Goal: Register for event/course

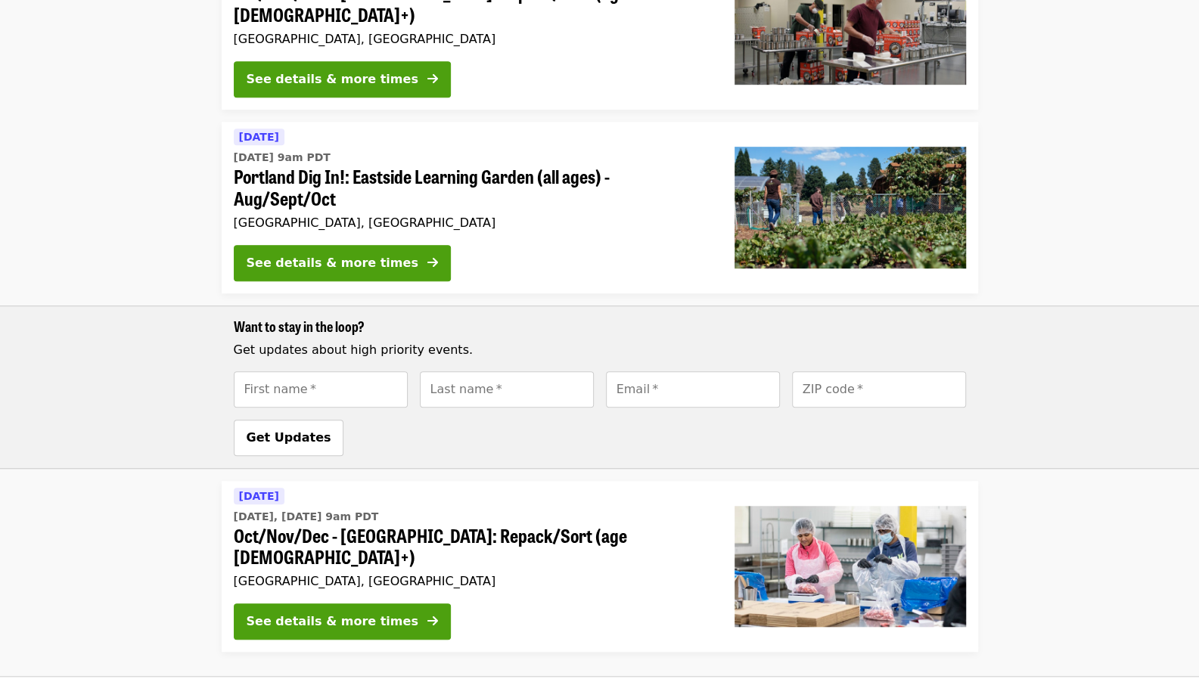
scroll to position [629, 0]
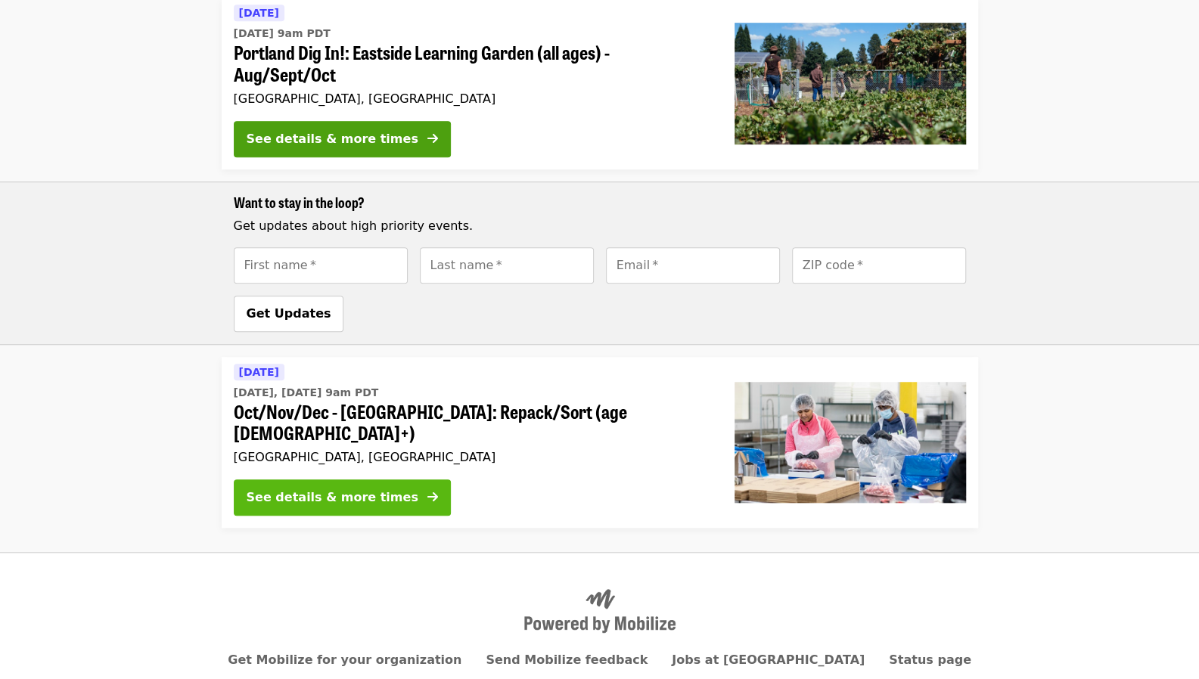
click at [427, 489] on span at bounding box center [432, 498] width 11 height 18
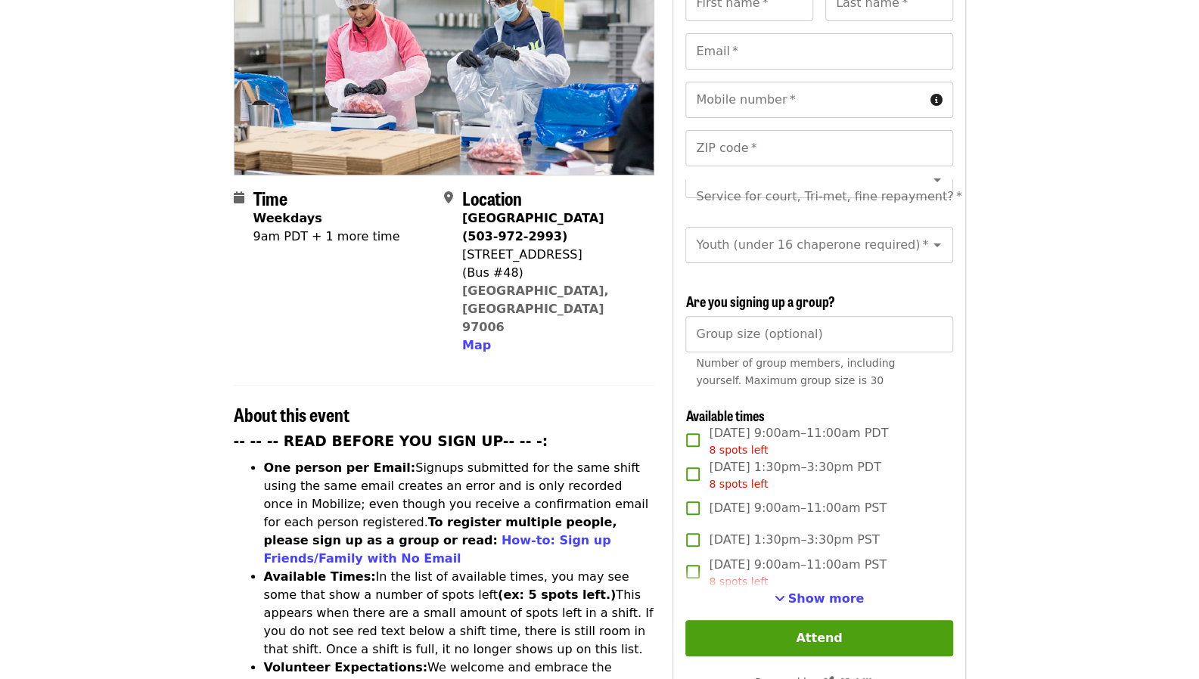
scroll to position [227, 0]
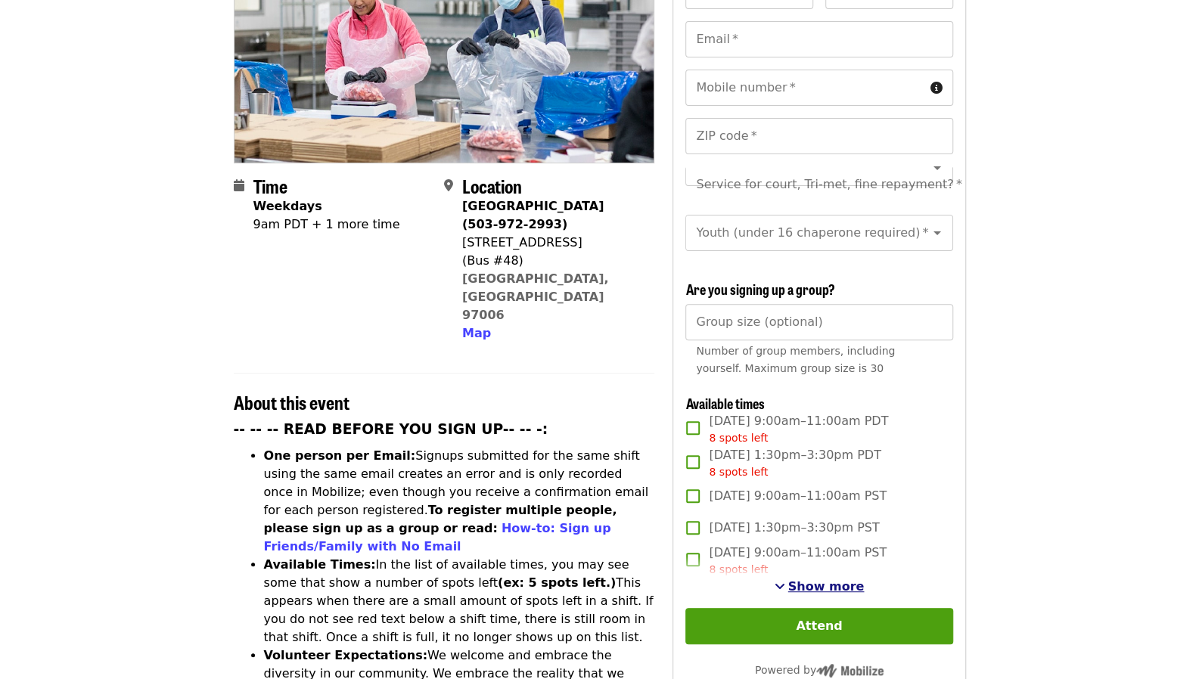
click at [827, 582] on span "Show more" at bounding box center [826, 586] width 76 height 14
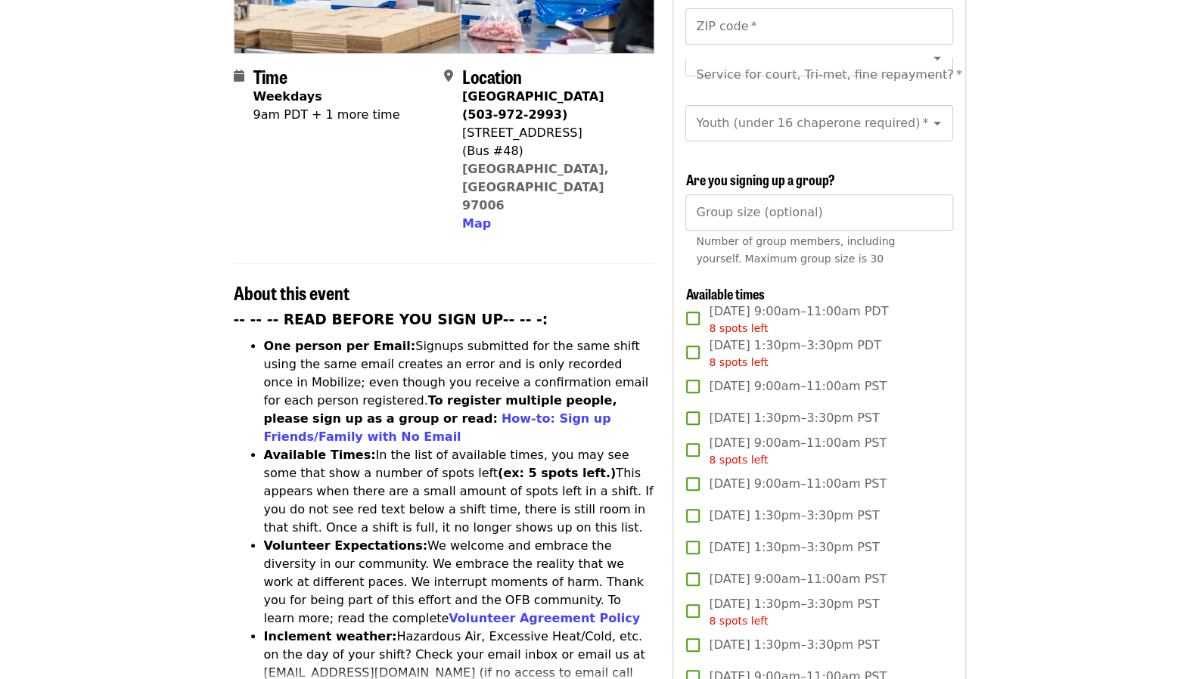
scroll to position [378, 0]
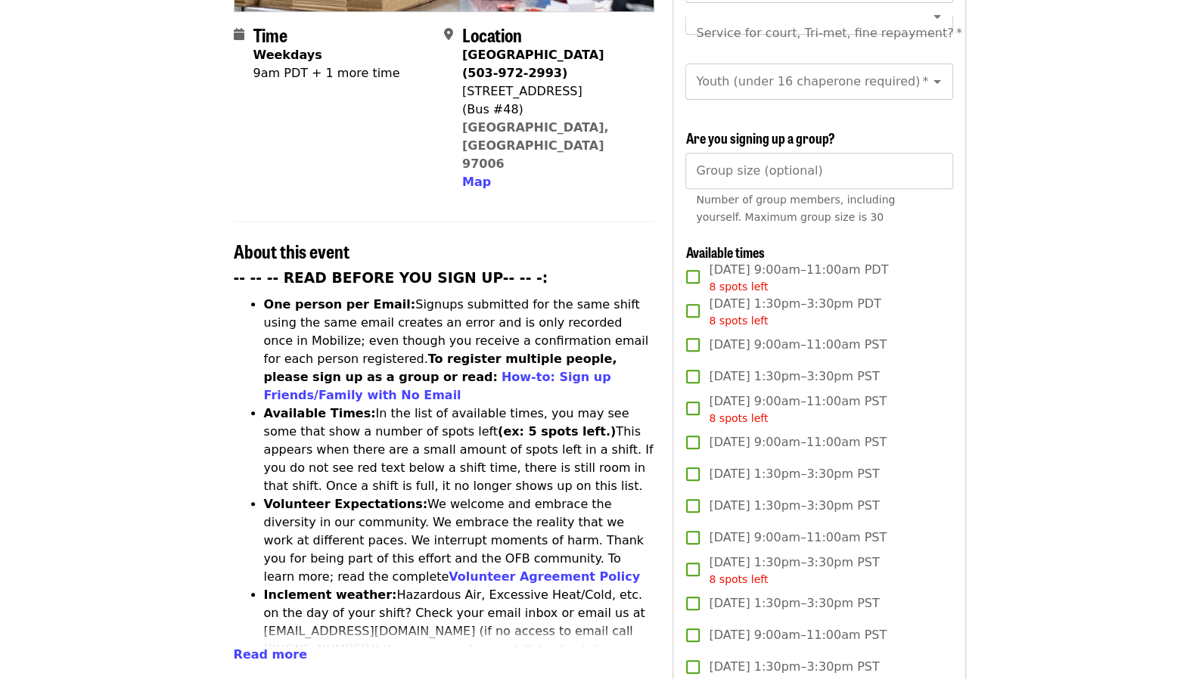
click at [264, 678] on strong "Dress Code for food/people safety:" at bounding box center [382, 685] width 237 height 14
click at [271, 647] on span "Read more" at bounding box center [270, 654] width 73 height 14
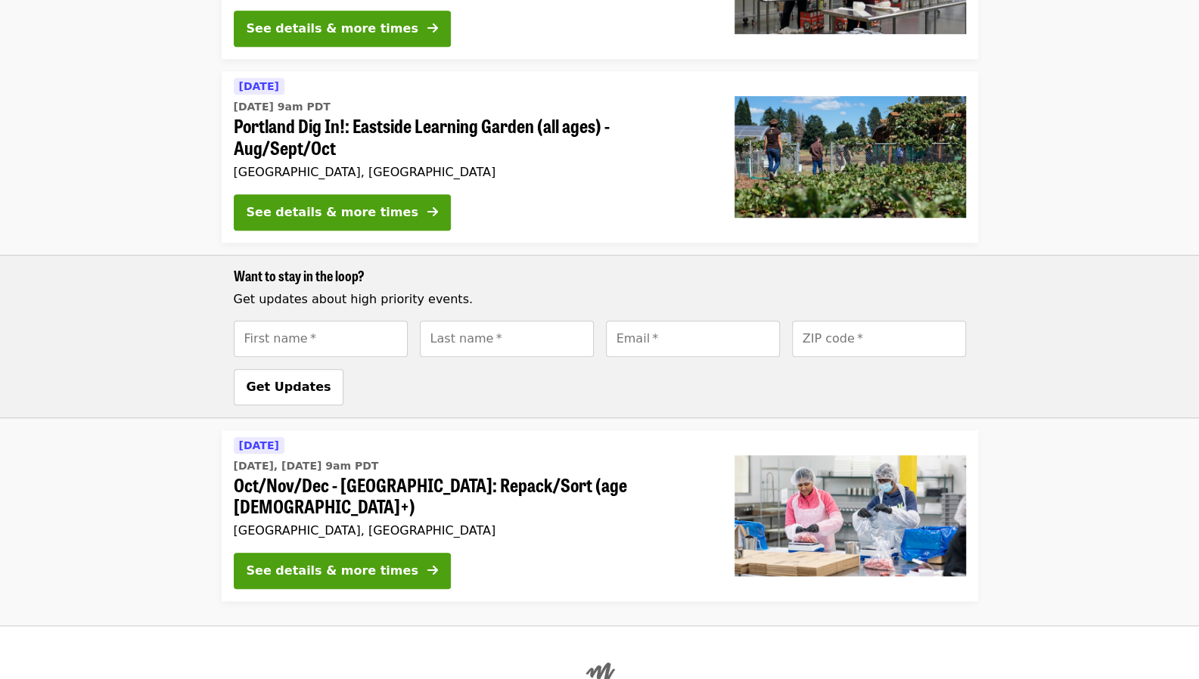
scroll to position [629, 0]
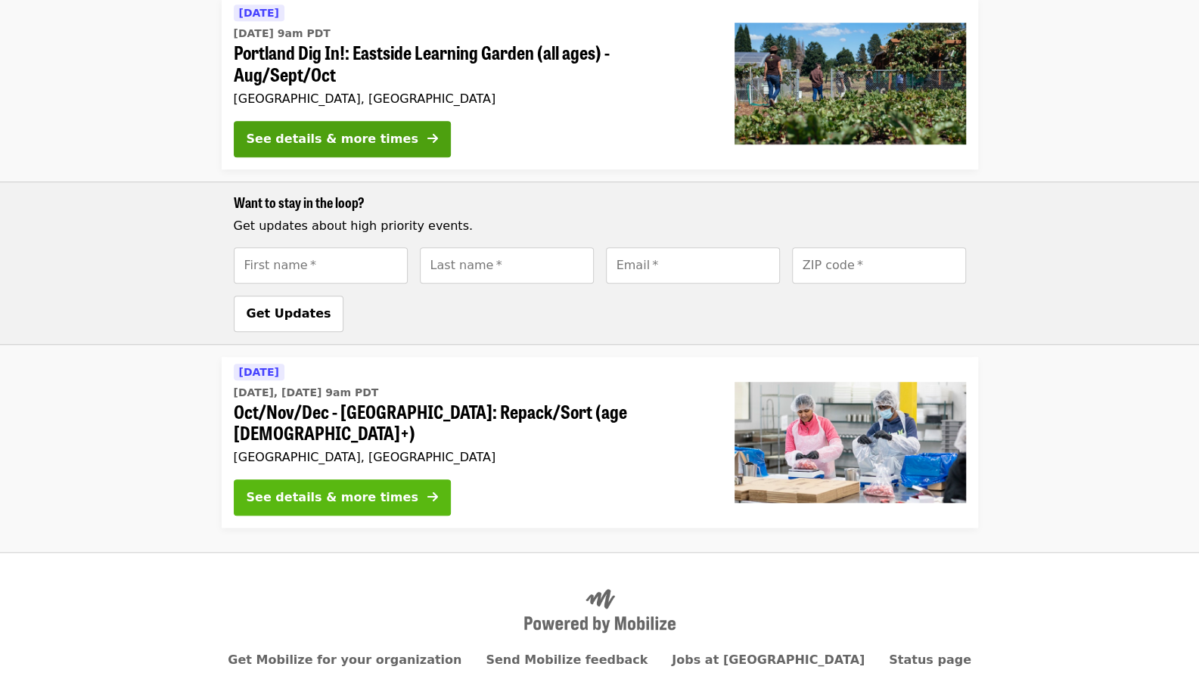
click at [360, 489] on div "See details & more times" at bounding box center [333, 498] width 172 height 18
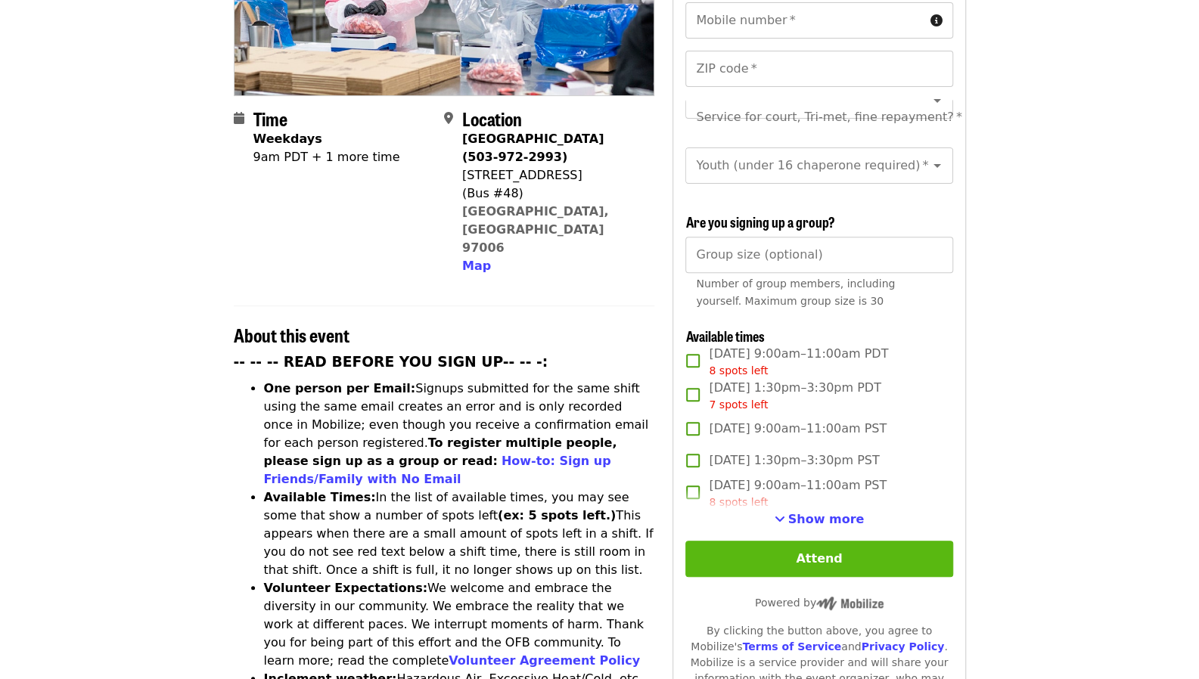
scroll to position [303, 0]
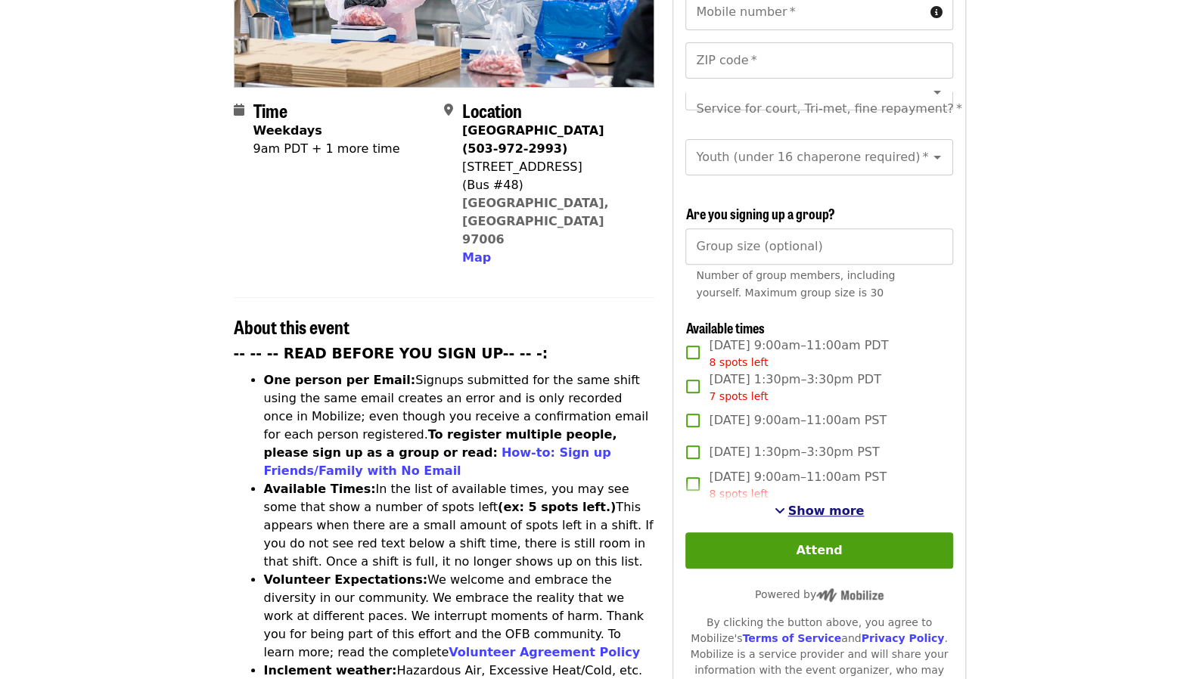
click at [829, 516] on button "Show more" at bounding box center [819, 511] width 90 height 18
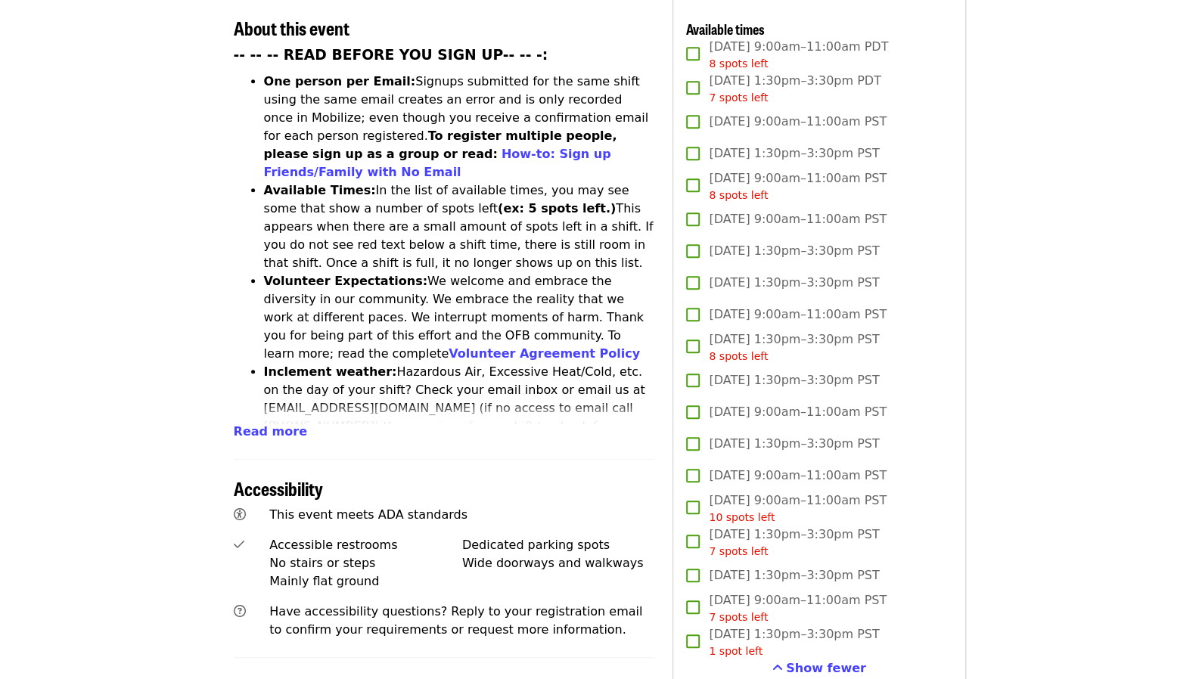
scroll to position [605, 0]
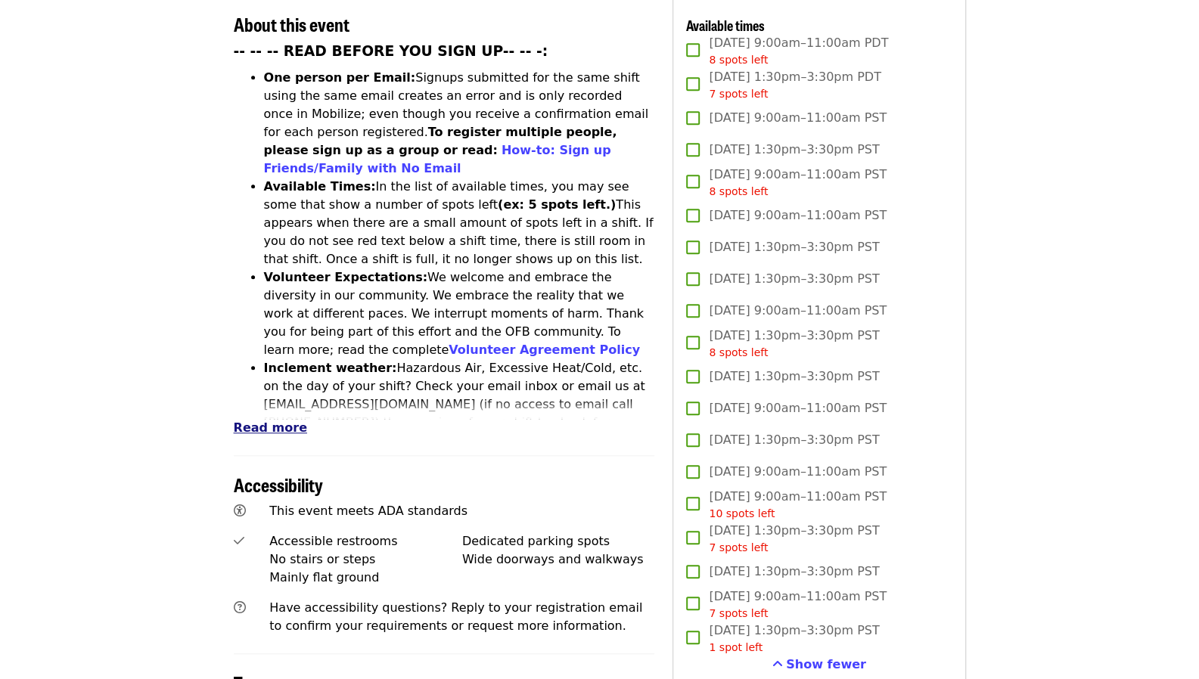
click at [253, 420] on span "Read more" at bounding box center [270, 427] width 73 height 14
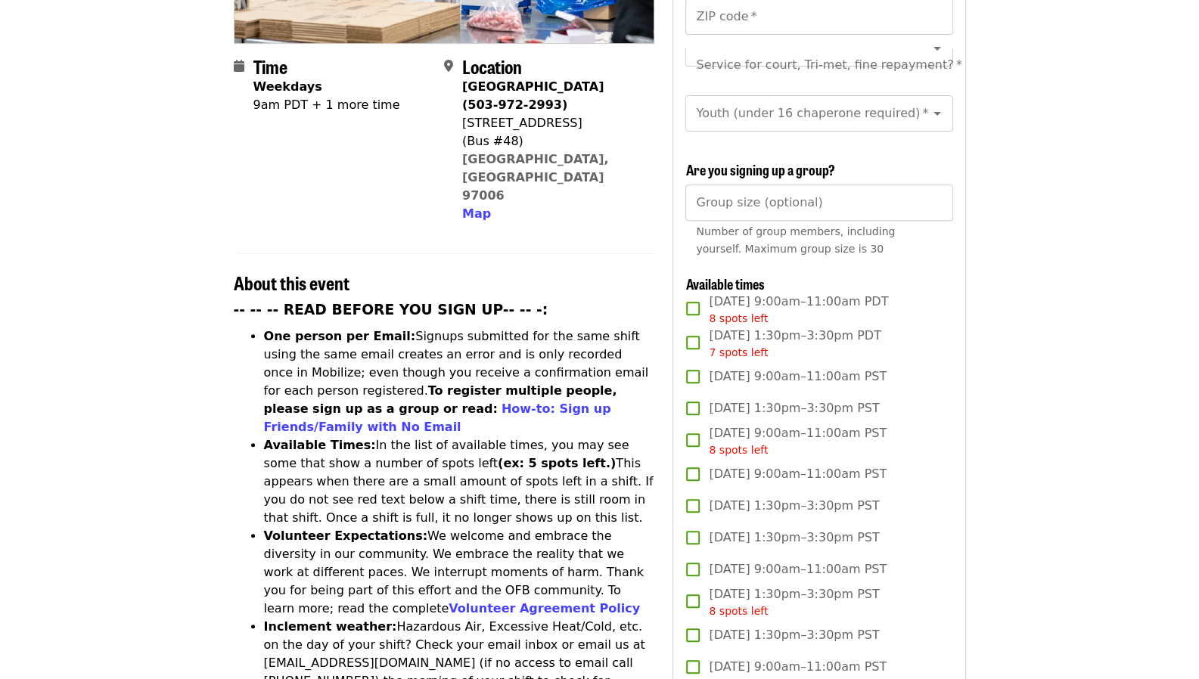
scroll to position [303, 0]
